Goal: Task Accomplishment & Management: Manage account settings

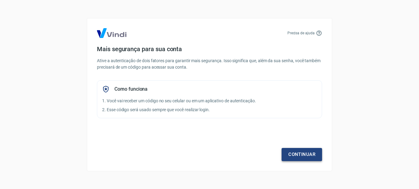
click at [321, 157] on link "Continuar" at bounding box center [302, 154] width 41 height 13
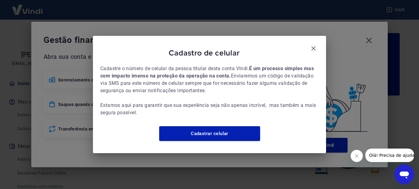
click at [305, 43] on div "Cadastro de celular" at bounding box center [209, 54] width 219 height 22
click at [314, 46] on icon "button" at bounding box center [314, 48] width 4 height 4
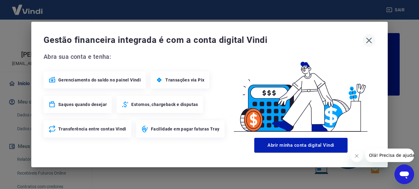
click at [366, 41] on icon "button" at bounding box center [369, 41] width 10 height 10
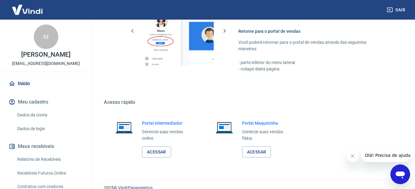
scroll to position [378, 0]
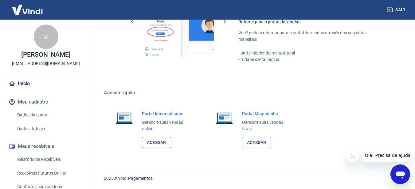
click at [156, 143] on link "Acessar" at bounding box center [156, 142] width 29 height 11
